Goal: Navigation & Orientation: Understand site structure

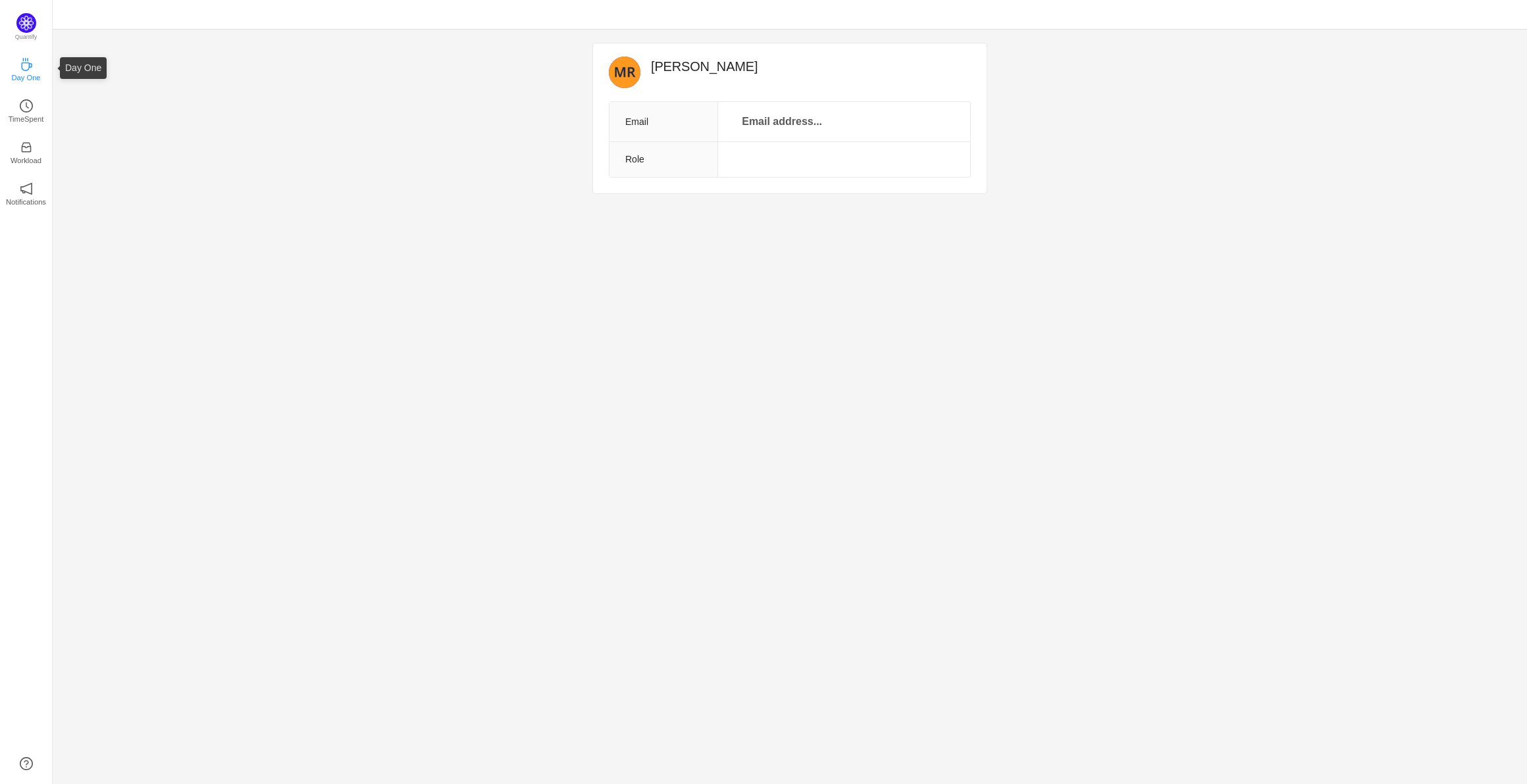
click at [28, 74] on p "Day One" at bounding box center [25, 77] width 29 height 12
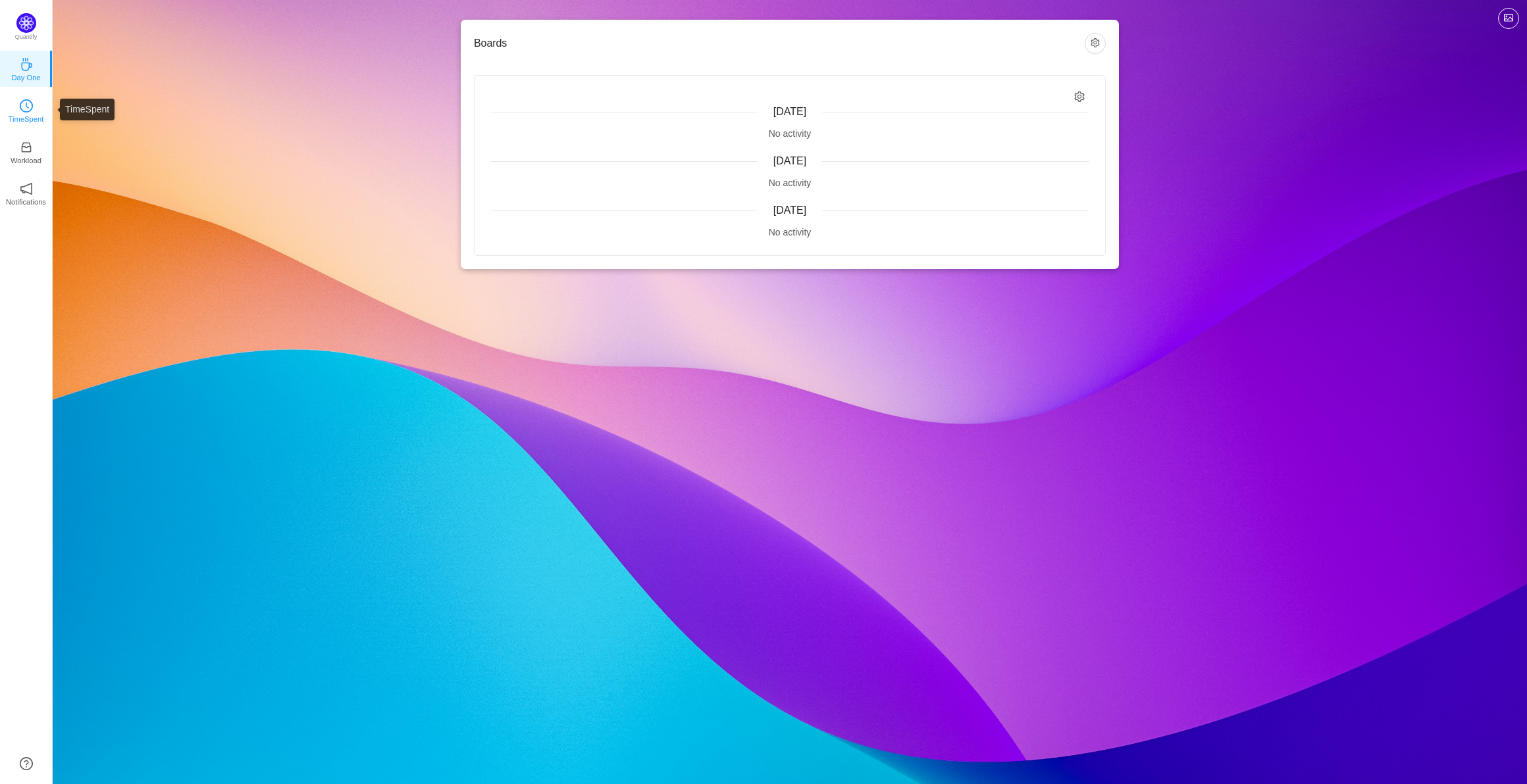
click at [33, 108] on link "TimeSpent" at bounding box center [26, 110] width 13 height 13
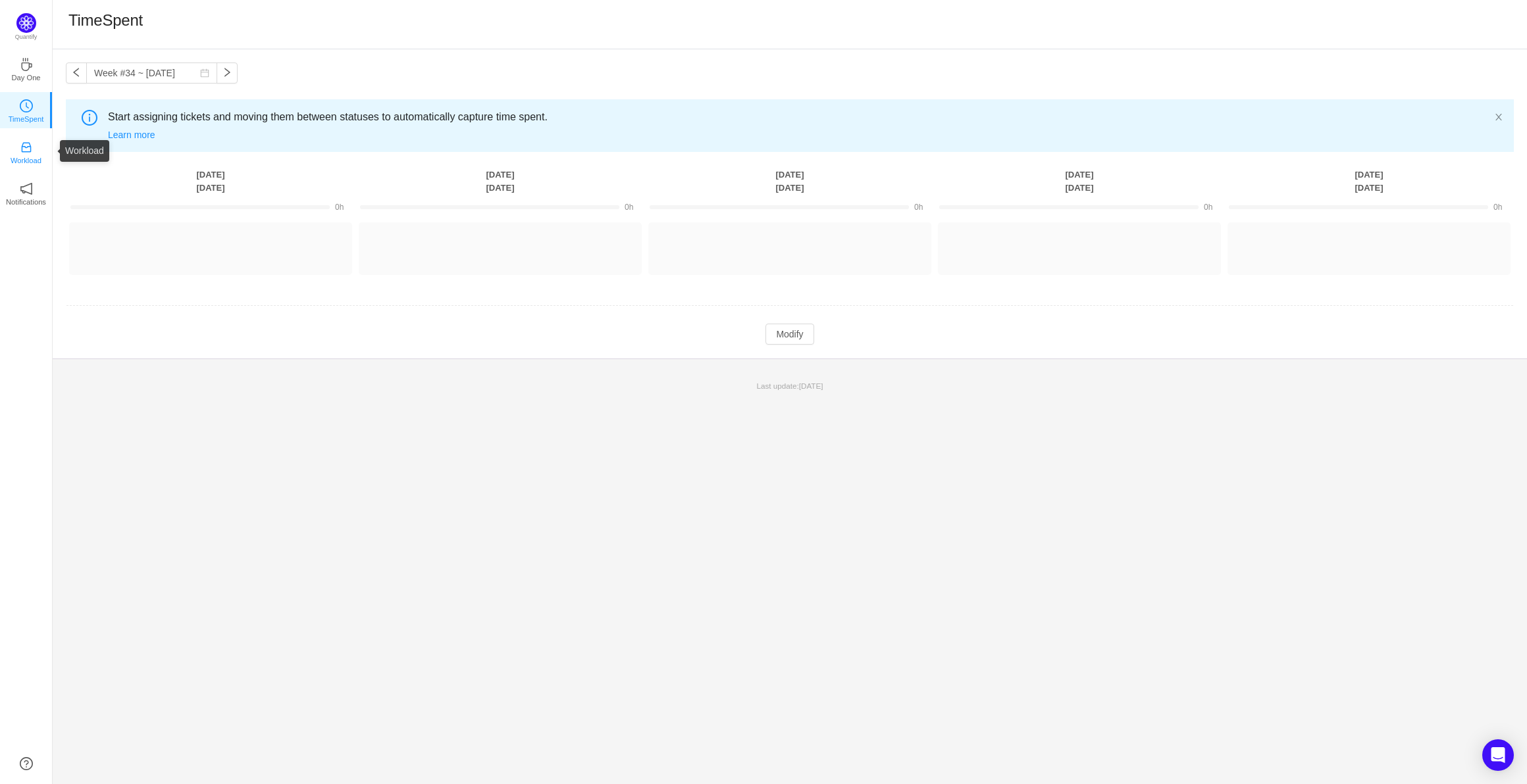
click at [33, 152] on link "Workload" at bounding box center [26, 151] width 13 height 13
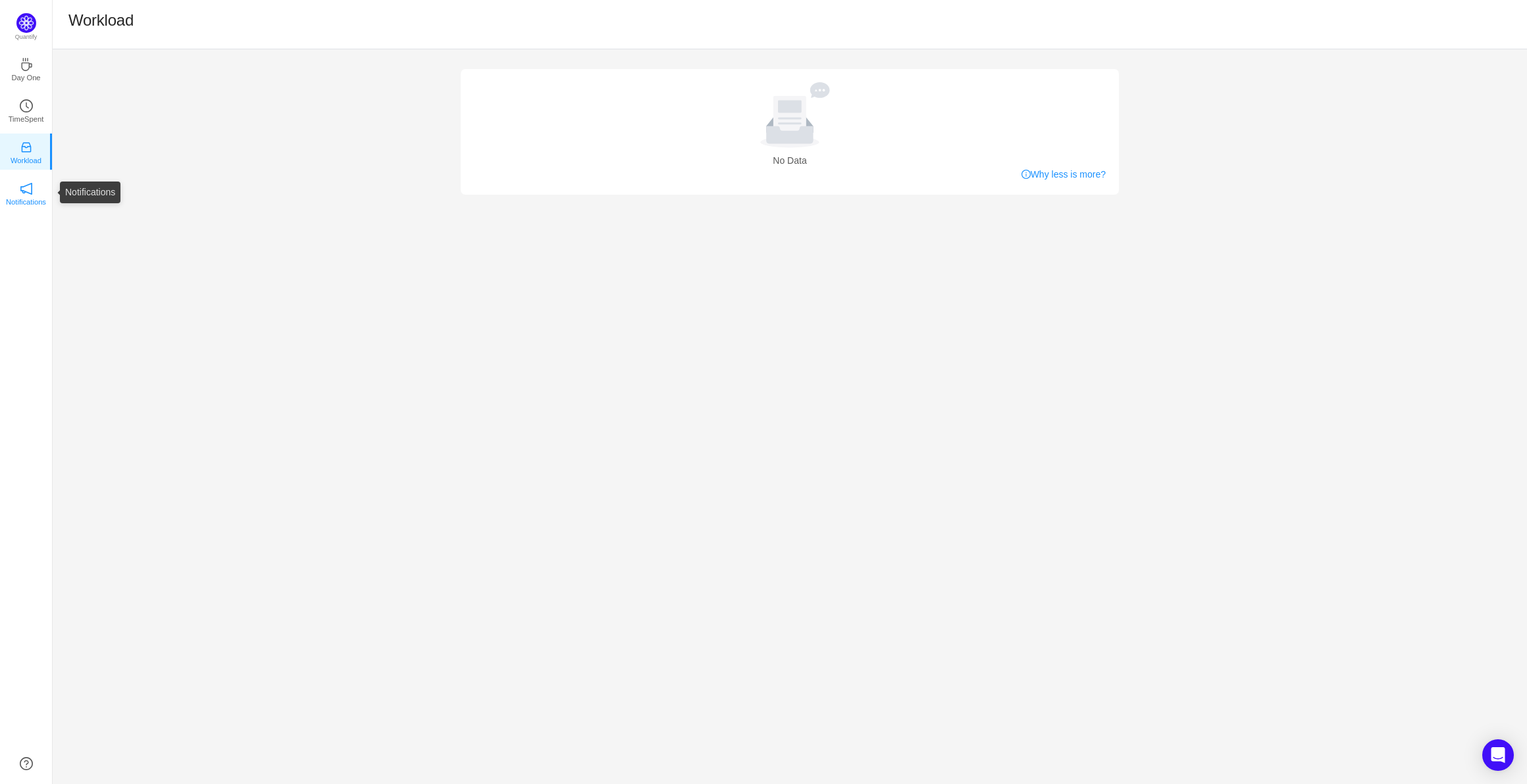
click at [32, 194] on icon "icon: notification" at bounding box center [26, 189] width 13 height 13
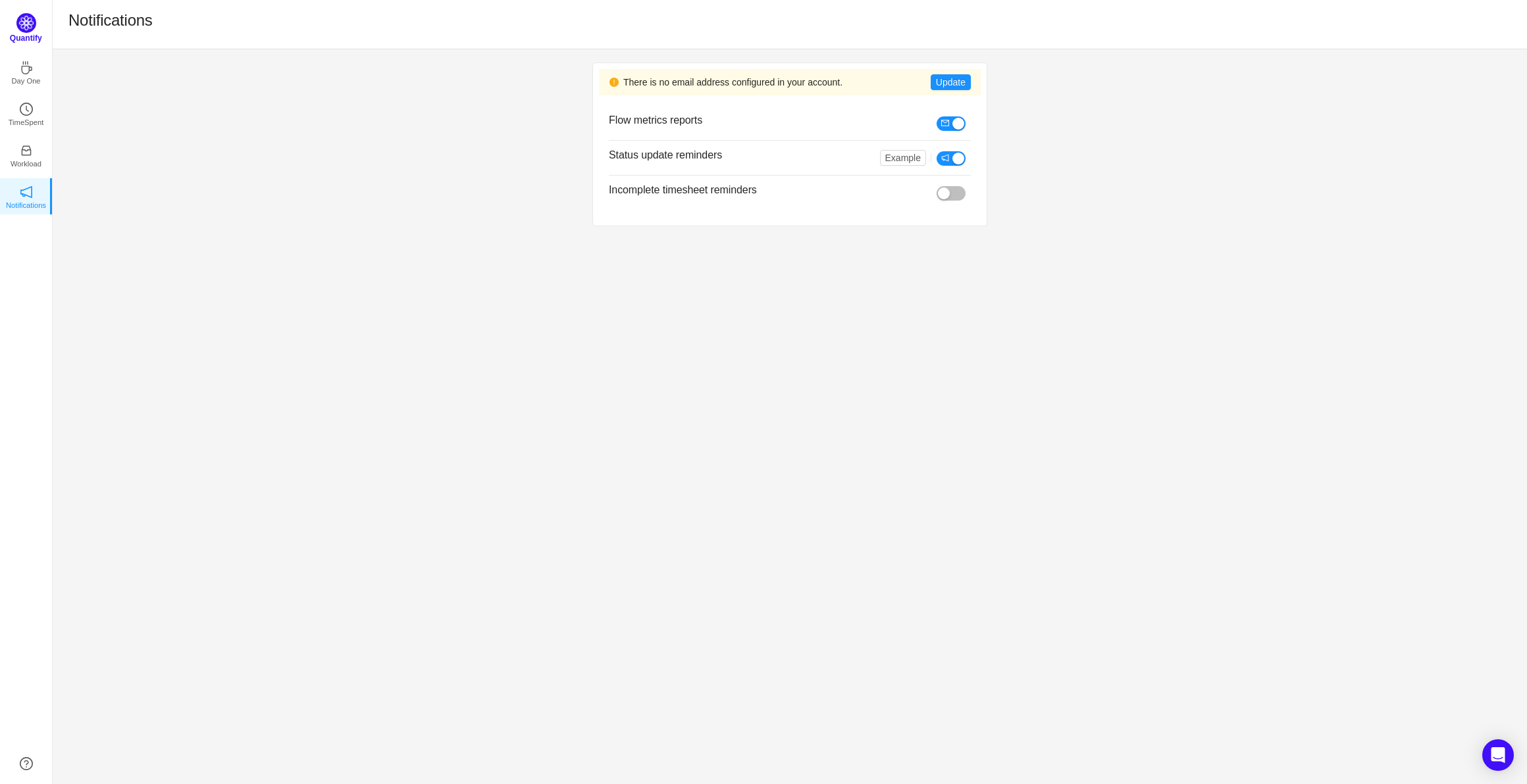
click at [30, 29] on img at bounding box center [26, 23] width 20 height 20
